Goal: Task Accomplishment & Management: Manage account settings

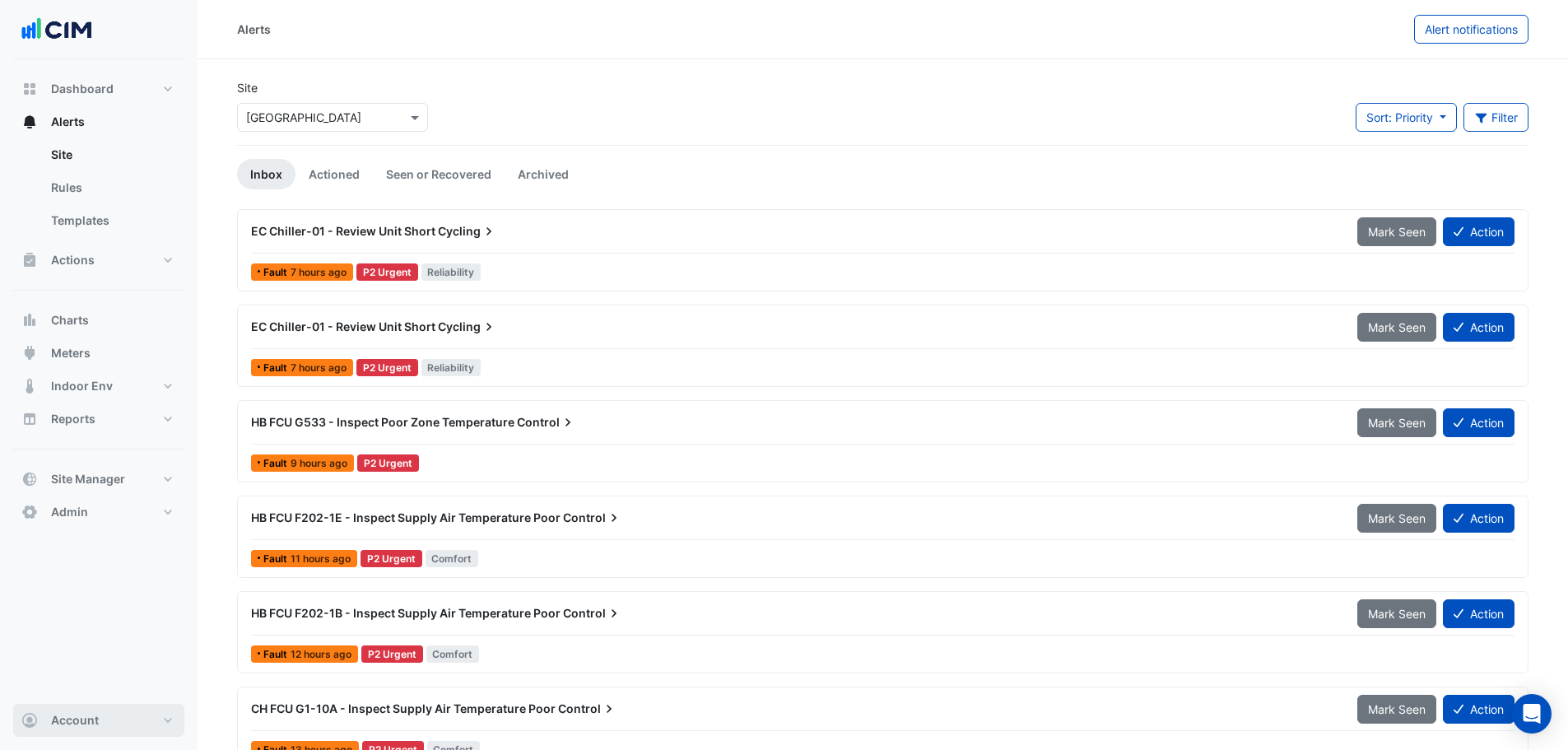
click at [104, 731] on button "Account" at bounding box center [99, 720] width 171 height 33
click at [110, 686] on link "Sign Out" at bounding box center [98, 678] width 156 height 33
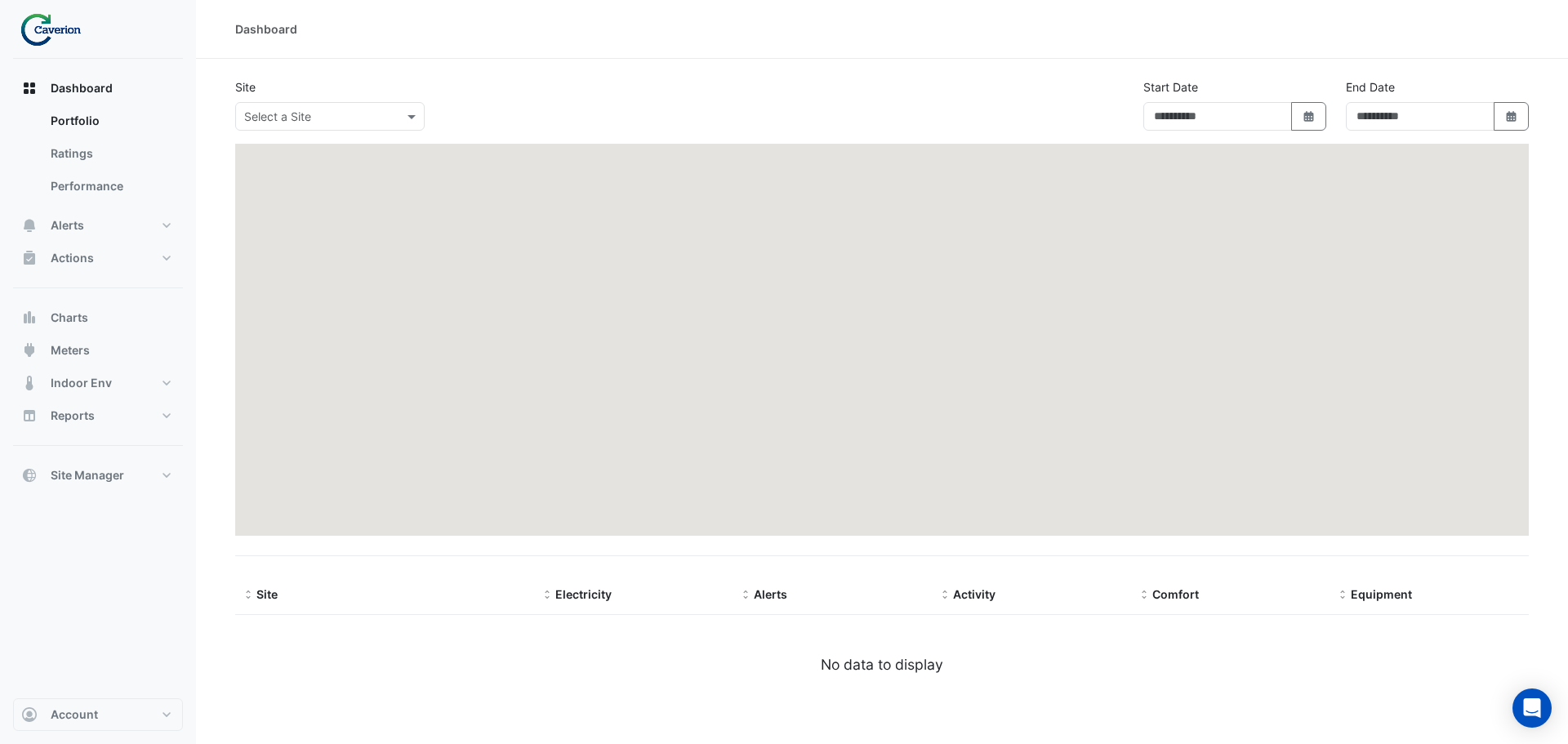
type input "**********"
